Goal: Complete application form: Complete application form

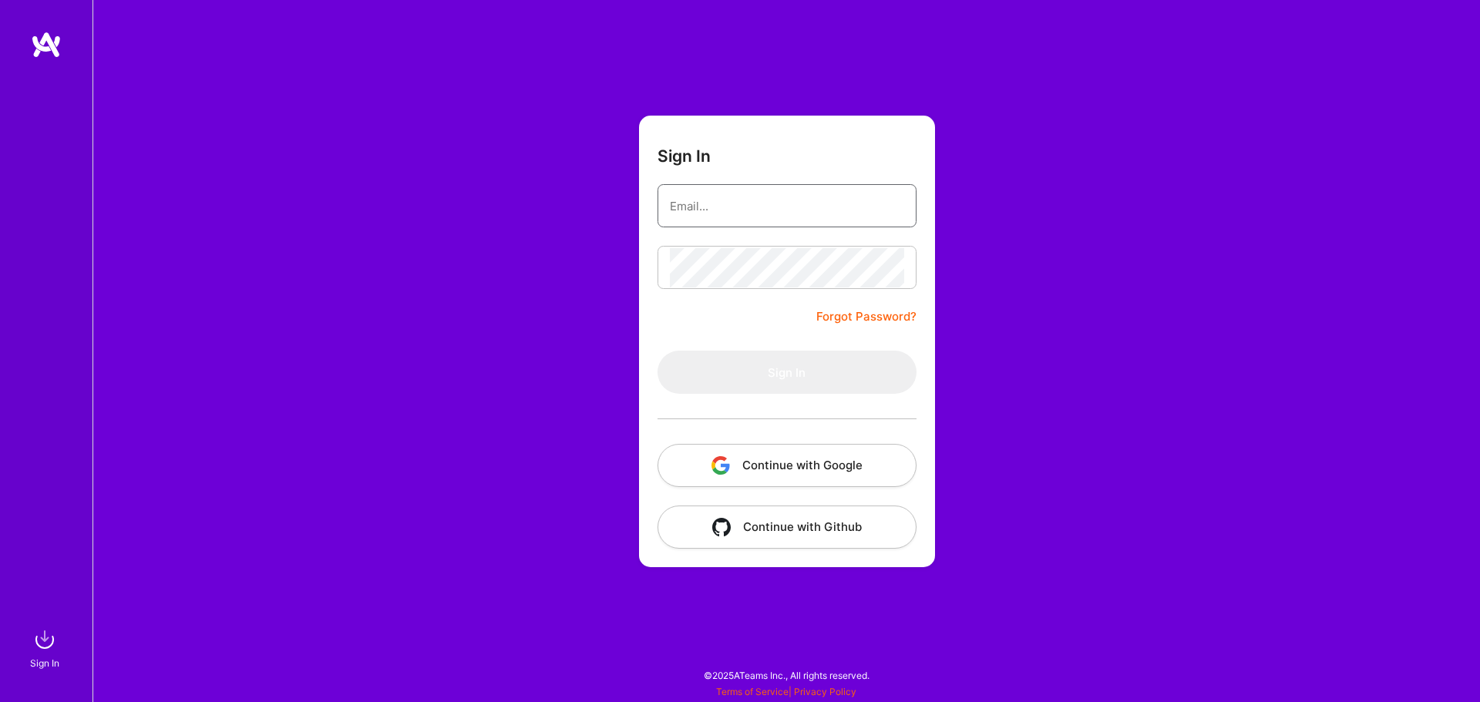
type input "[EMAIL_ADDRESS][DOMAIN_NAME]"
click at [820, 201] on input "[EMAIL_ADDRESS][DOMAIN_NAME]" at bounding box center [787, 206] width 234 height 39
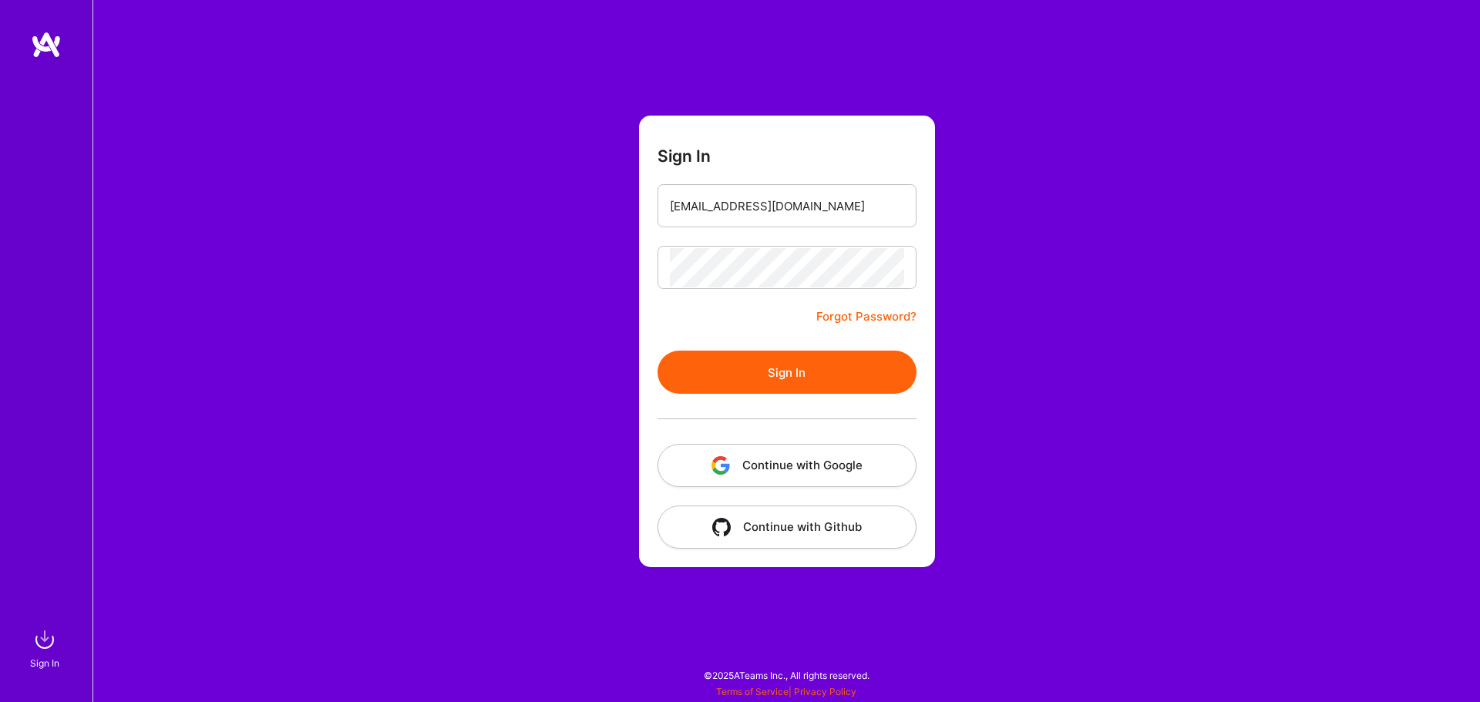
click at [772, 374] on button "Sign In" at bounding box center [786, 372] width 259 height 43
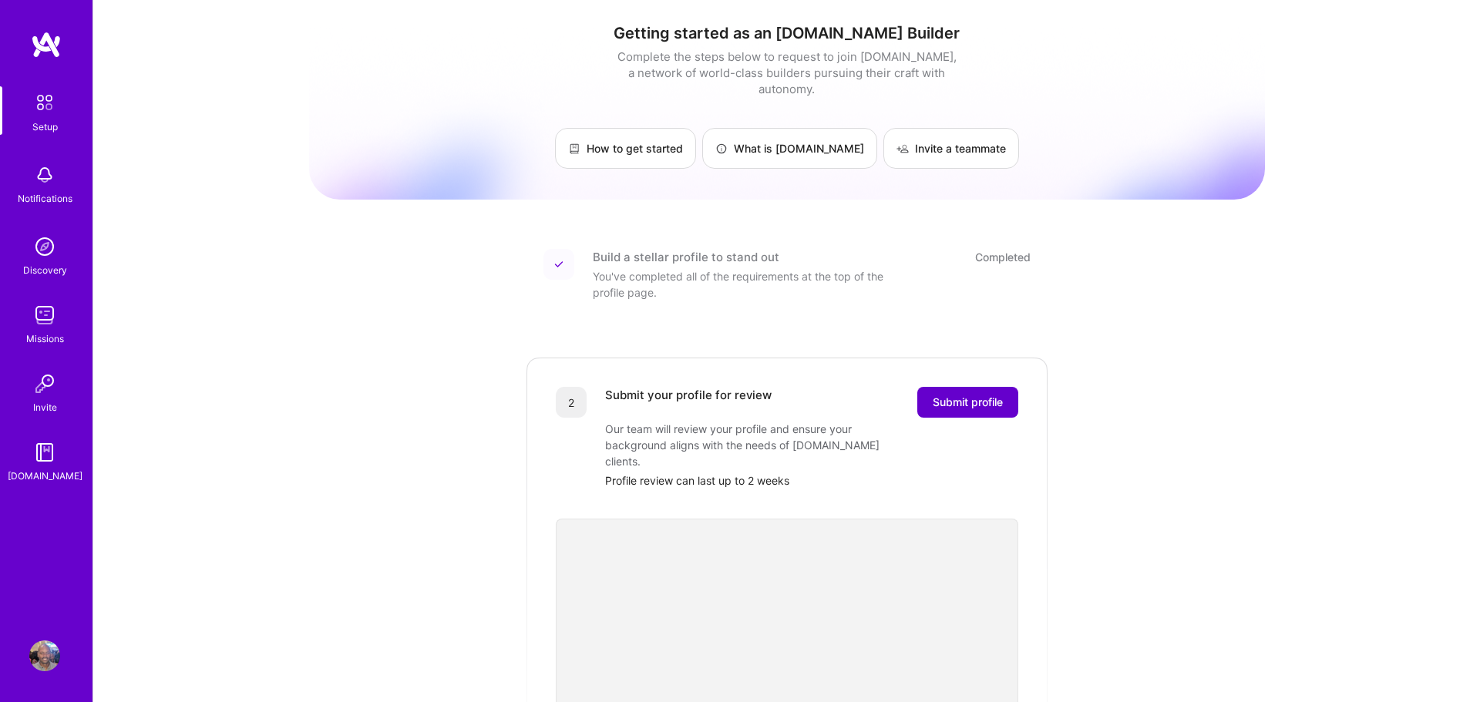
click at [961, 395] on span "Submit profile" at bounding box center [968, 402] width 70 height 15
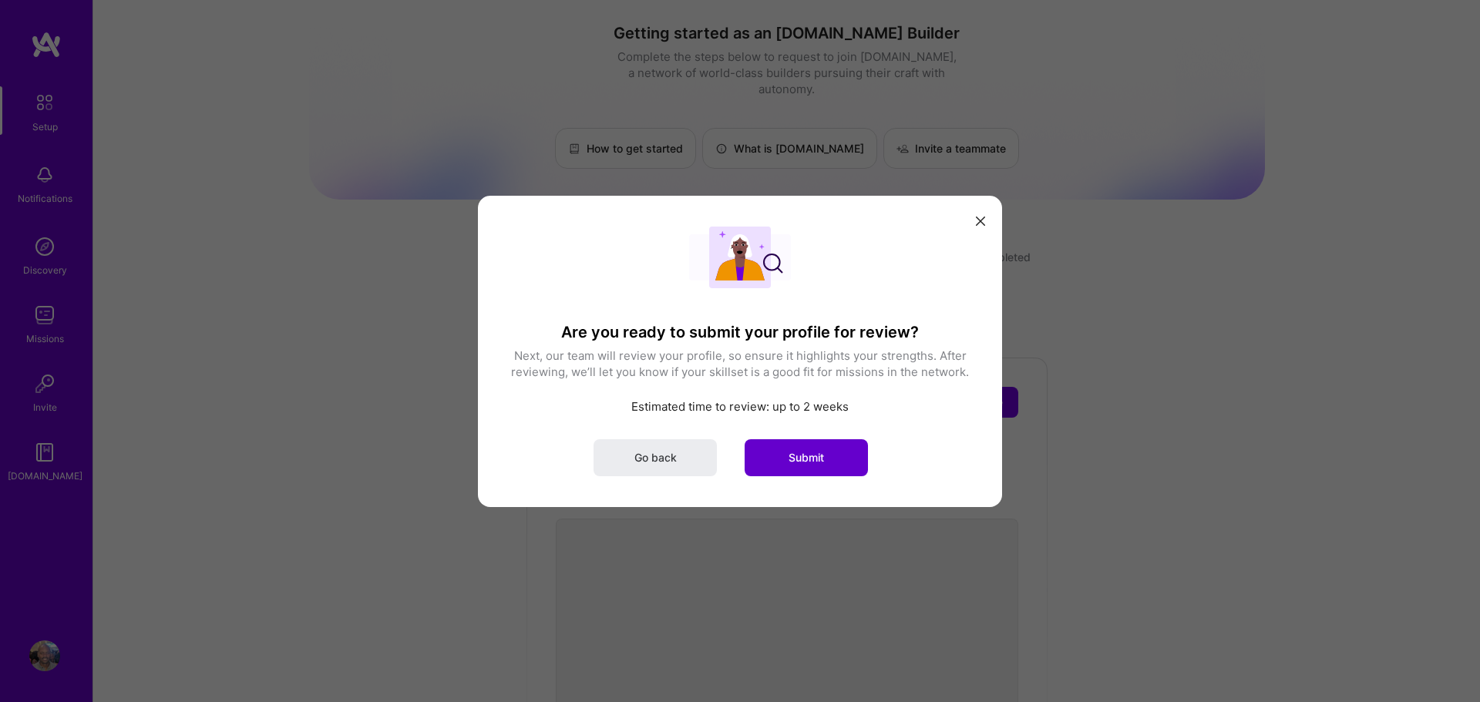
click at [816, 452] on span "Submit" at bounding box center [805, 456] width 35 height 15
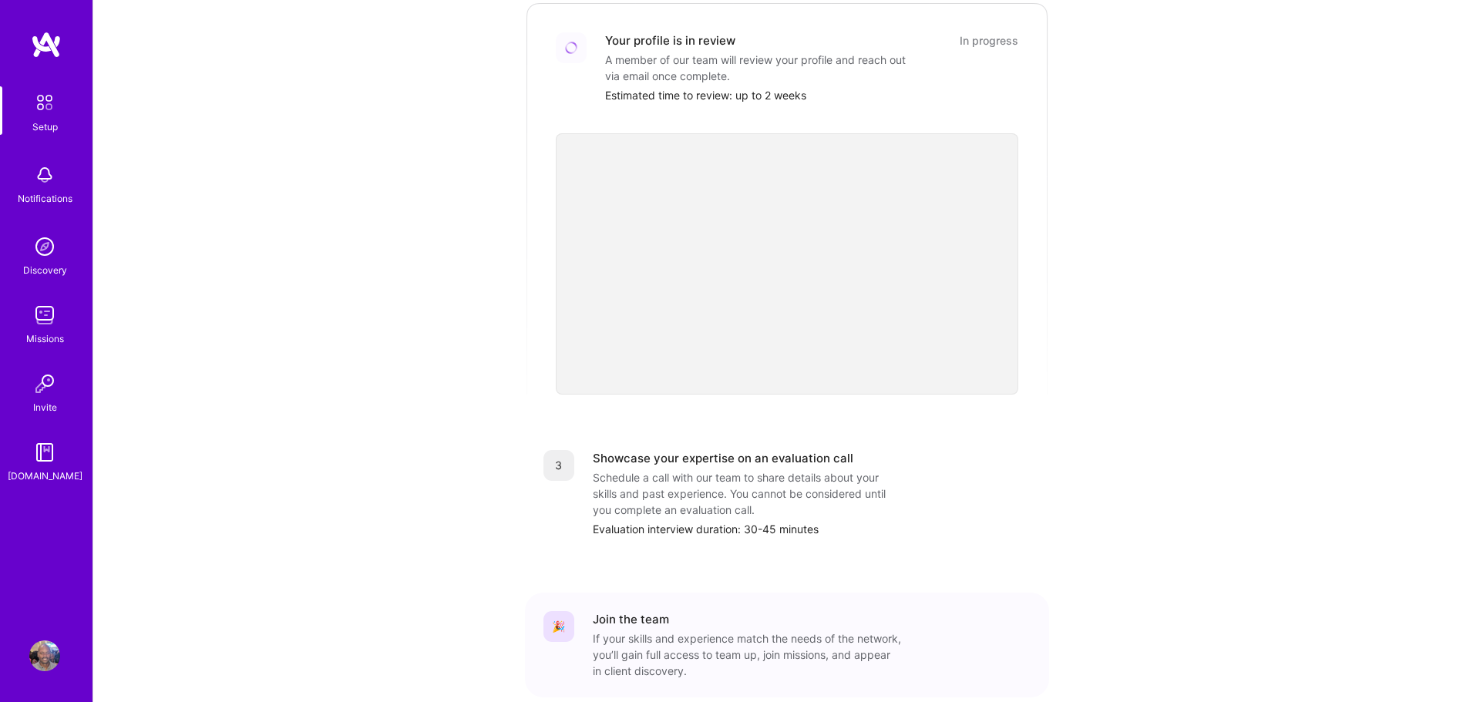
scroll to position [419, 0]
